Goal: Check status: Check status

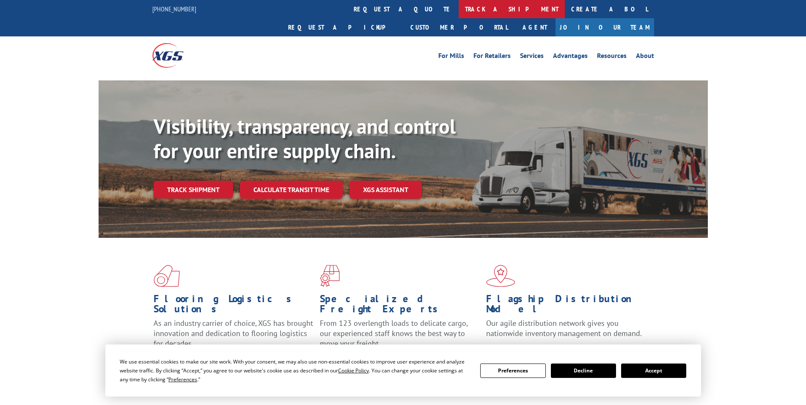
click at [459, 7] on link "track a shipment" at bounding box center [512, 9] width 106 height 18
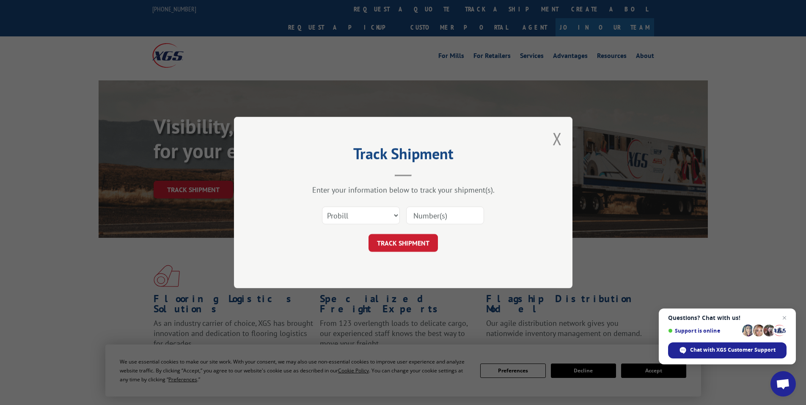
paste input "1002217429"
type input "1002217429"
click at [415, 247] on button "TRACK SHIPMENT" at bounding box center [402, 243] width 69 height 18
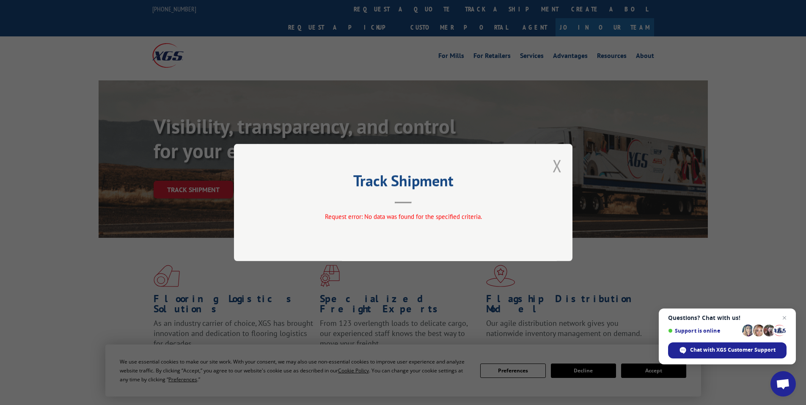
click at [556, 164] on button "Close modal" at bounding box center [556, 165] width 9 height 22
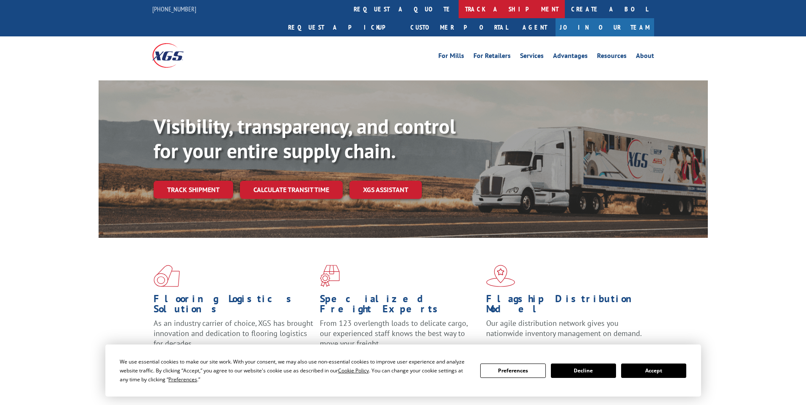
click at [459, 11] on link "track a shipment" at bounding box center [512, 9] width 106 height 18
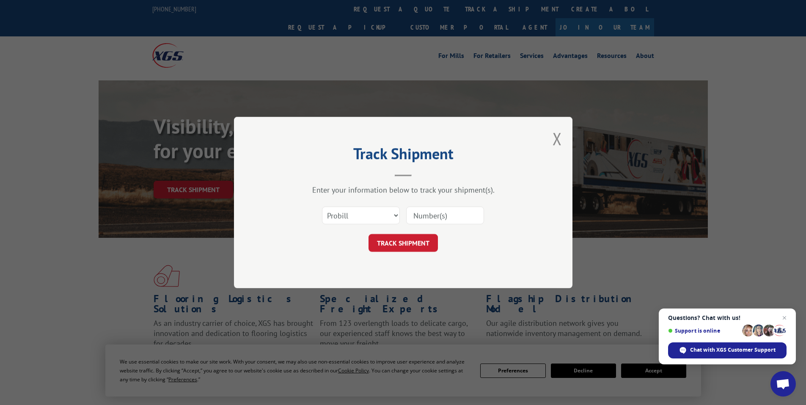
paste input "17517234"
type input "17517234"
click at [419, 251] on button "TRACK SHIPMENT" at bounding box center [402, 243] width 69 height 18
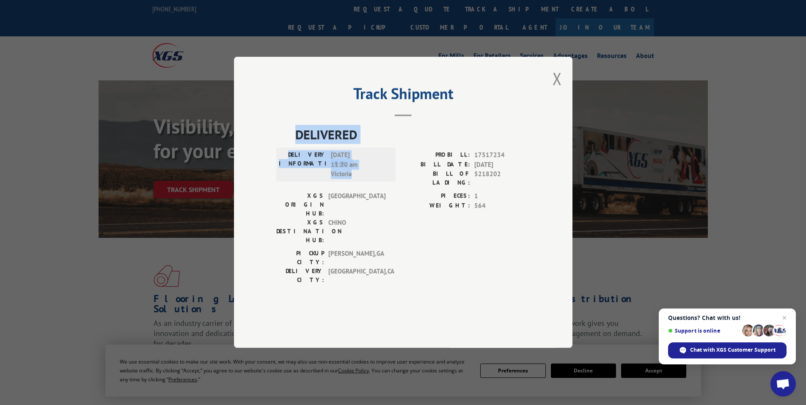
drag, startPoint x: 297, startPoint y: 157, endPoint x: 380, endPoint y: 197, distance: 91.9
click at [380, 197] on div "DELIVERED DELIVERY INFORMATION: [DATE] 11:20 am Victoria PROBILL: 17517234 BILL…" at bounding box center [403, 207] width 254 height 164
copy div "DELIVERED DELIVERY INFORMATION: [DATE] 11:20 am Victoria"
click at [557, 90] on button "Close modal" at bounding box center [556, 78] width 9 height 22
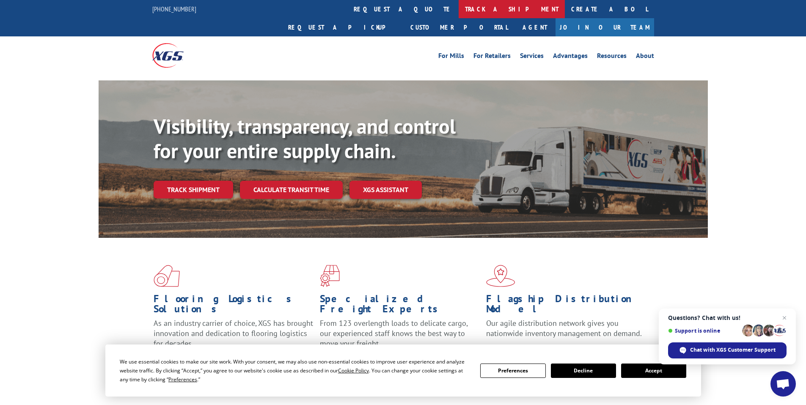
click at [459, 9] on link "track a shipment" at bounding box center [512, 9] width 106 height 18
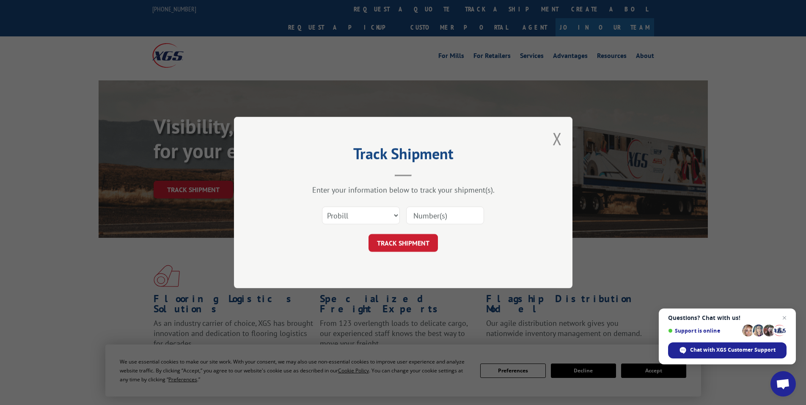
paste input "17228984"
type input "17228984"
click at [402, 240] on button "TRACK SHIPMENT" at bounding box center [402, 243] width 69 height 18
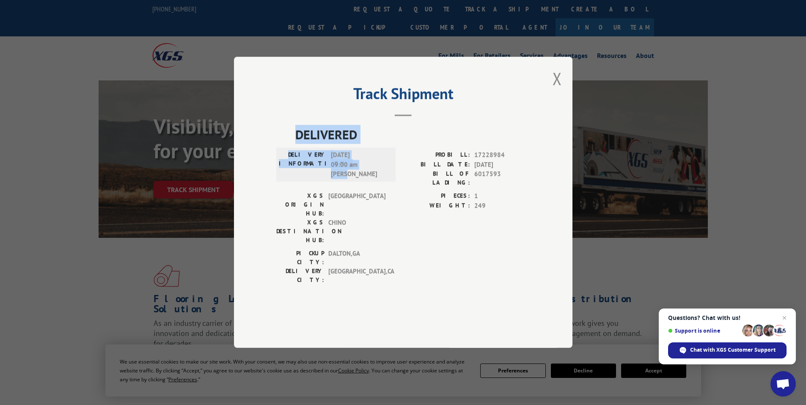
drag, startPoint x: 297, startPoint y: 157, endPoint x: 363, endPoint y: 206, distance: 81.9
click at [363, 206] on div "DELIVERED DELIVERY INFORMATION: [DATE] 09:00 am [PERSON_NAME] PROBILL: 17228984…" at bounding box center [403, 207] width 254 height 164
copy div "DELIVERED DELIVERY INFORMATION: [DATE] 09:00 am [PERSON_NAME]"
click at [556, 90] on button "Close modal" at bounding box center [556, 78] width 9 height 22
